Goal: Navigation & Orientation: Find specific page/section

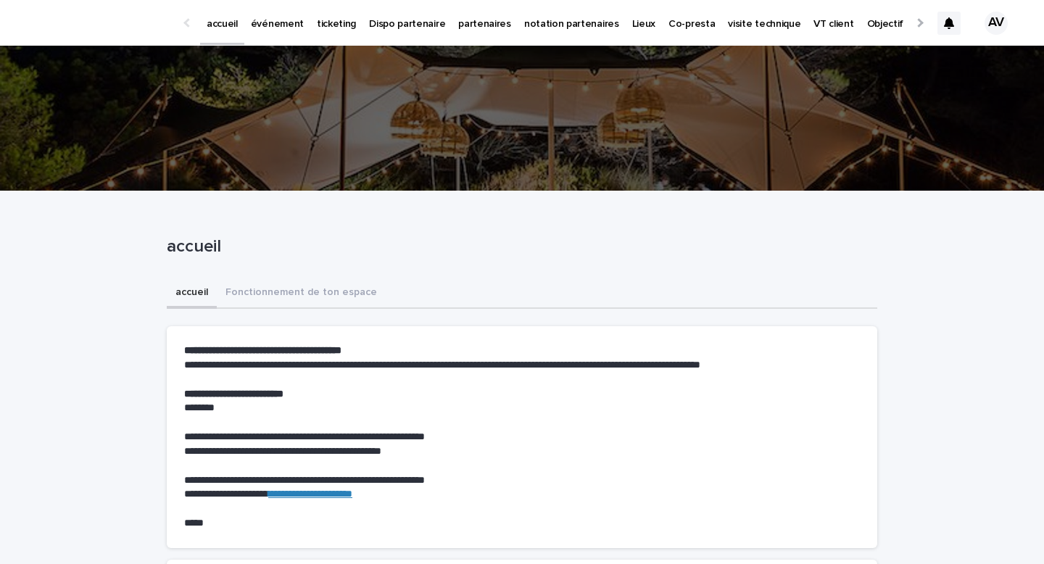
click at [288, 13] on p "événement" at bounding box center [277, 15] width 53 height 30
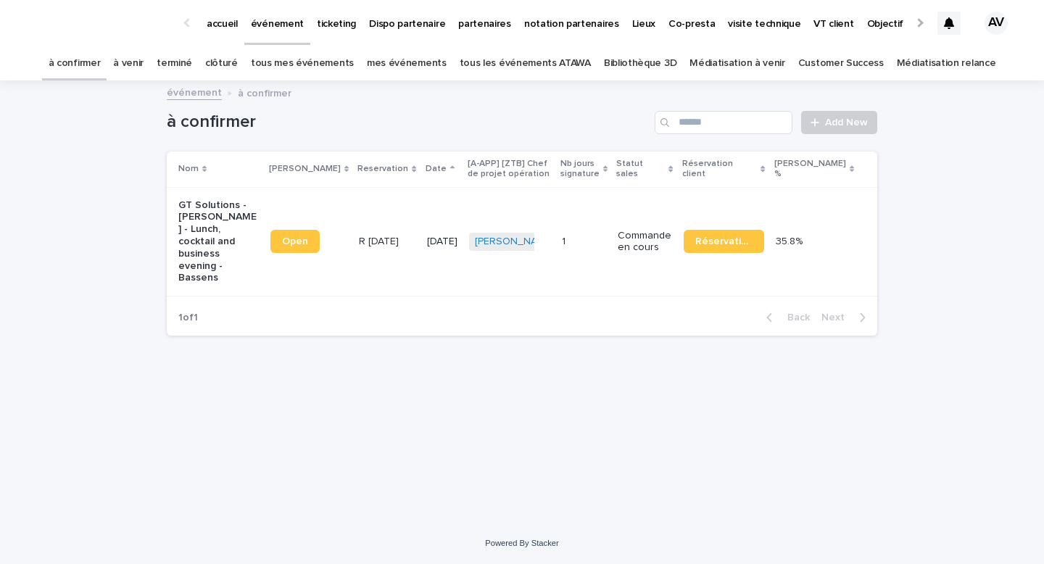
click at [214, 30] on link "accueil" at bounding box center [222, 22] width 44 height 45
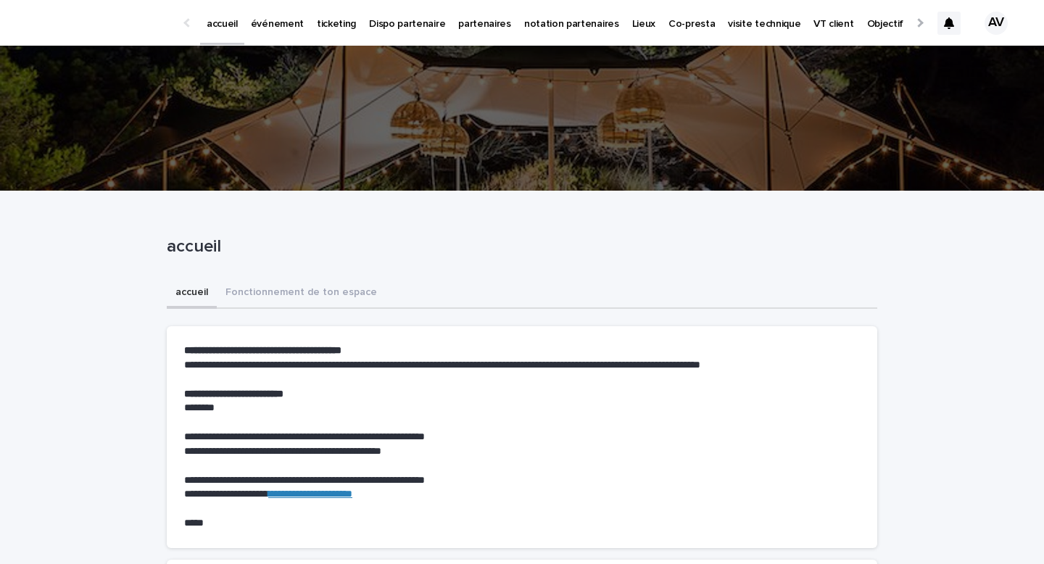
click at [262, 36] on link "événement" at bounding box center [277, 22] width 66 height 45
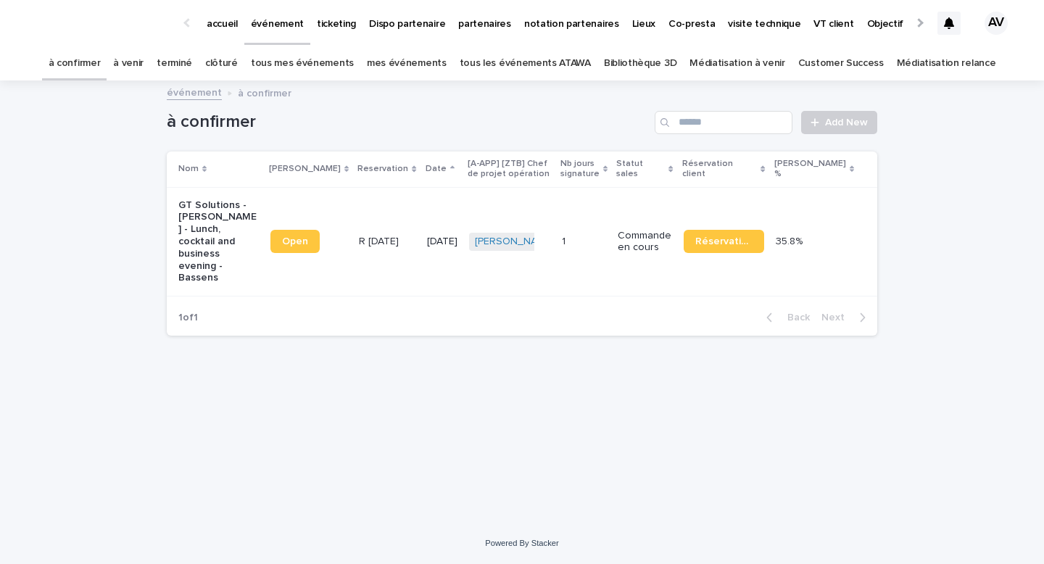
click at [227, 27] on p "accueil" at bounding box center [222, 15] width 31 height 30
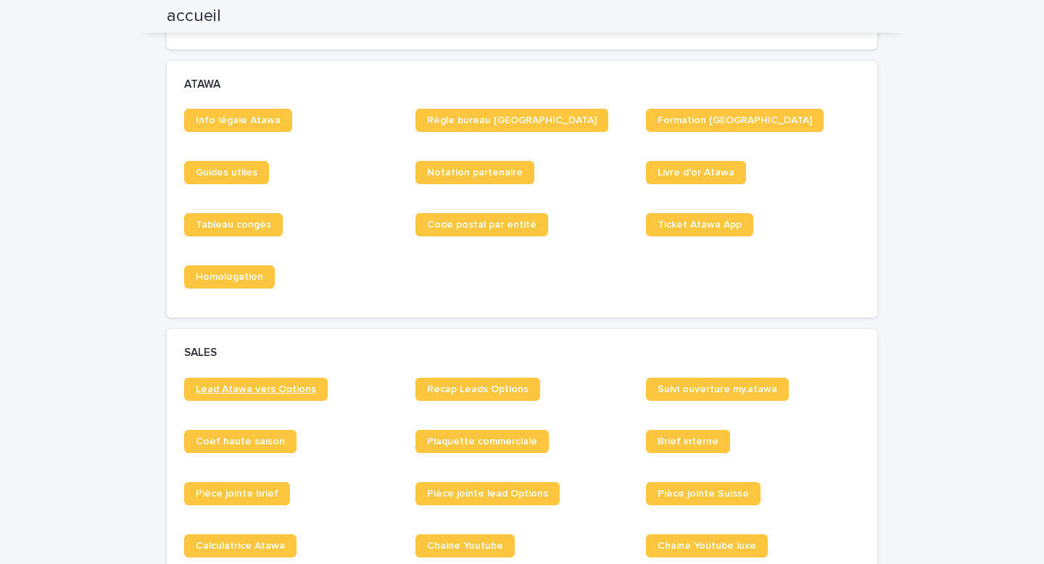
scroll to position [884, 0]
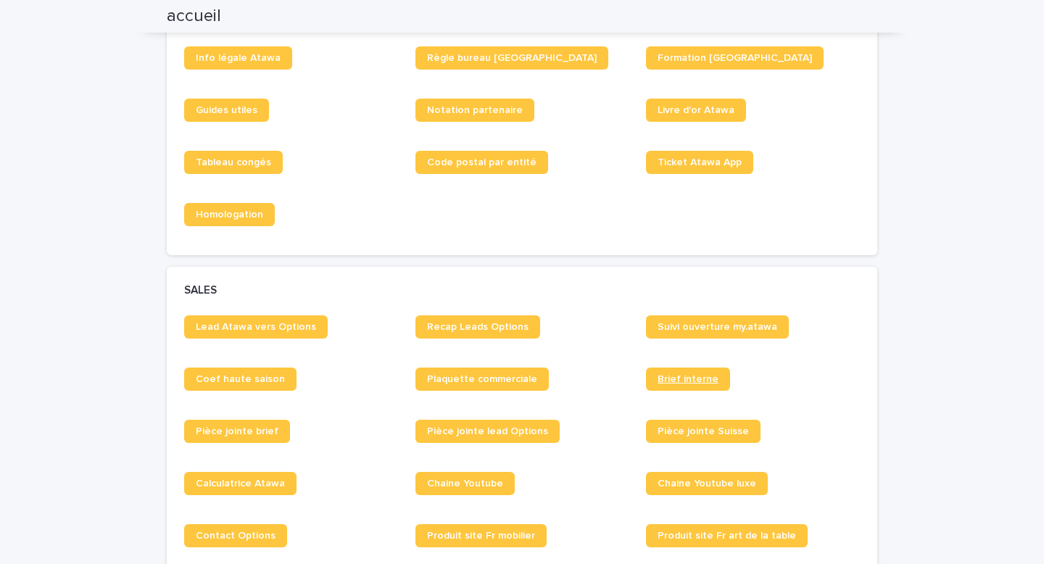
click at [673, 380] on span "Brief interne" at bounding box center [687, 379] width 61 height 10
